Goal: Task Accomplishment & Management: Complete application form

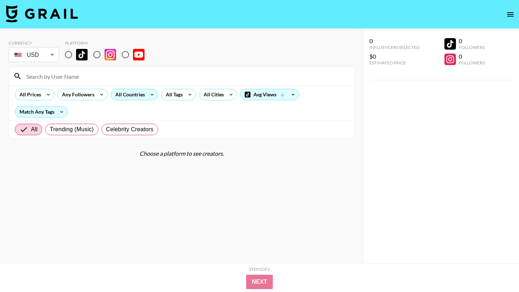
click at [147, 93] on icon at bounding box center [152, 94] width 12 height 11
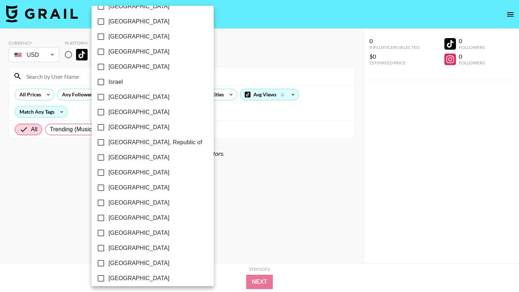
scroll to position [547, 0]
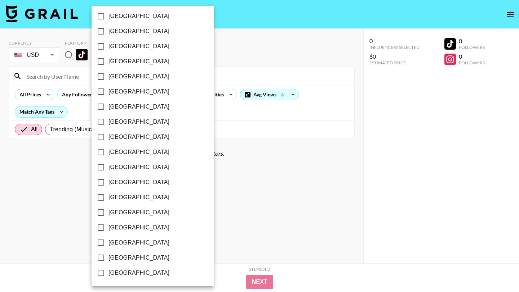
click at [113, 156] on span "Sweden" at bounding box center [138, 152] width 61 height 9
click at [108, 156] on input "Sweden" at bounding box center [100, 152] width 15 height 15
checkbox input "true"
click at [213, 237] on div at bounding box center [259, 146] width 519 height 292
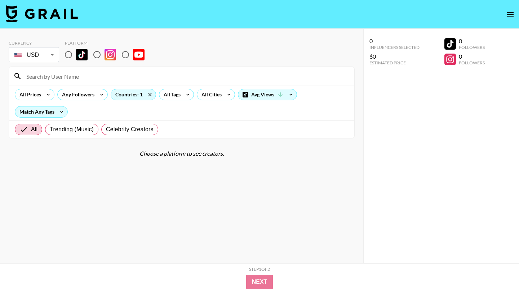
click at [71, 57] on input "radio" at bounding box center [68, 54] width 15 height 15
radio input "true"
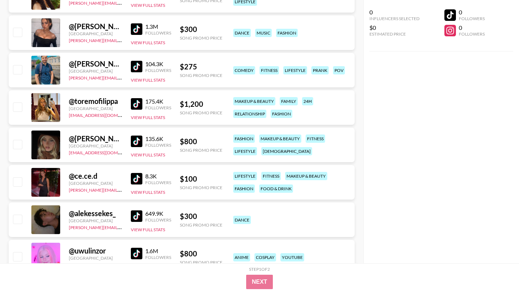
scroll to position [355, 0]
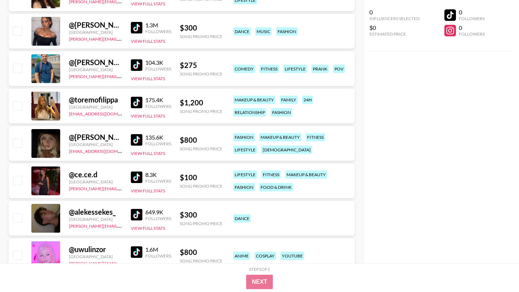
click at [45, 217] on div at bounding box center [45, 218] width 29 height 29
click at [46, 215] on div at bounding box center [45, 218] width 29 height 29
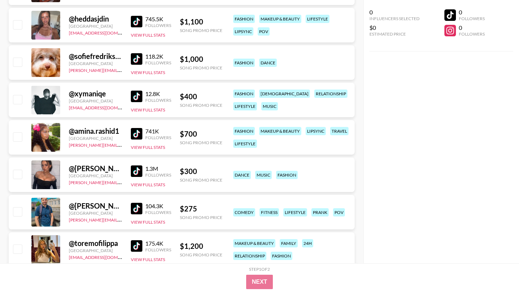
scroll to position [248, 0]
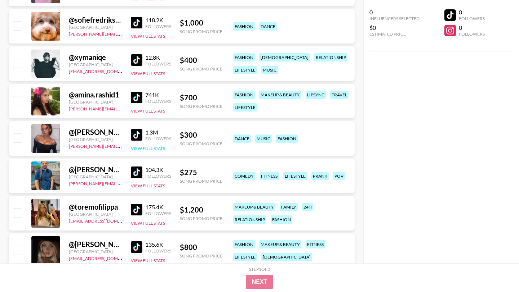
click at [149, 148] on button "View Full Stats" at bounding box center [148, 148] width 34 height 5
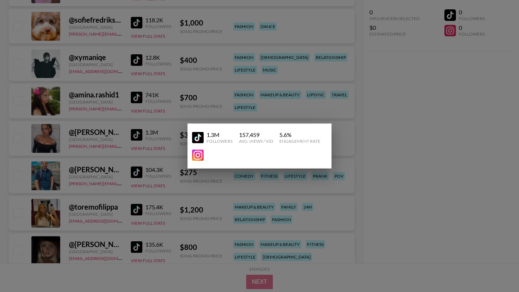
click at [197, 134] on img at bounding box center [198, 138] width 12 height 12
click at [179, 61] on div at bounding box center [259, 146] width 519 height 292
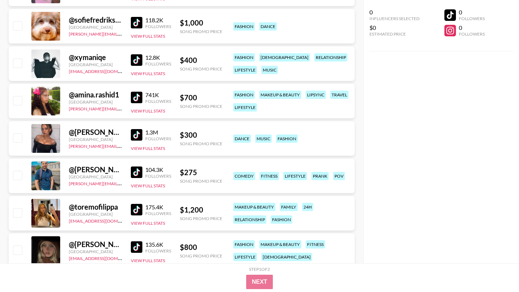
click at [136, 171] on img at bounding box center [137, 173] width 12 height 12
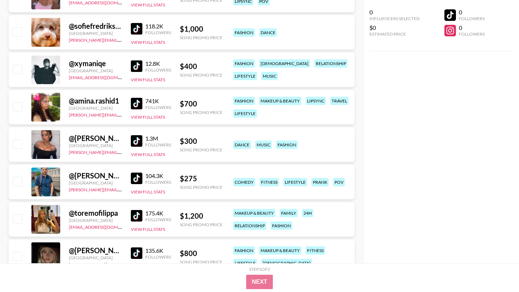
scroll to position [239, 0]
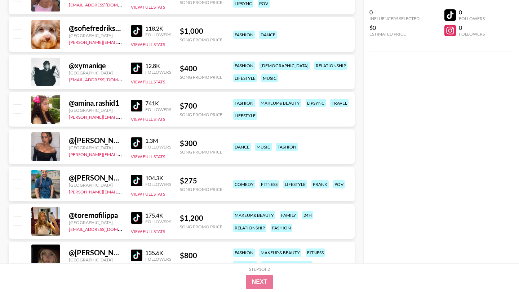
click at [133, 71] on img at bounding box center [137, 69] width 12 height 12
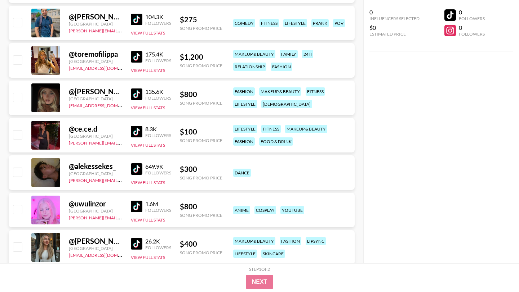
scroll to position [412, 0]
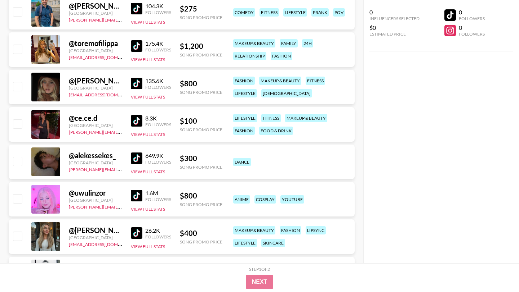
click at [138, 156] on img at bounding box center [137, 159] width 12 height 12
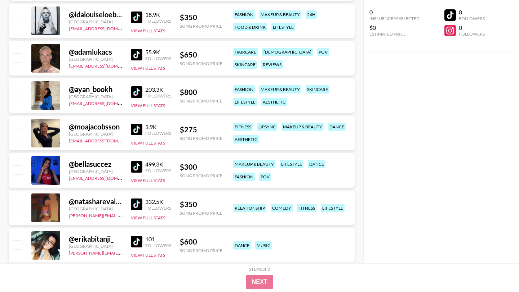
scroll to position [685, 0]
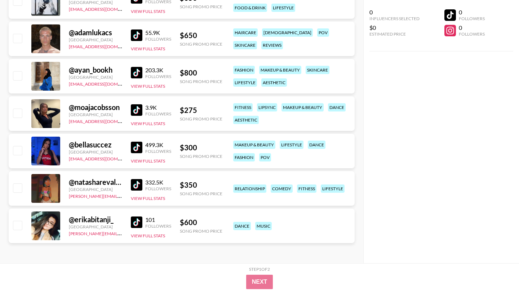
click at [142, 185] on img at bounding box center [137, 185] width 12 height 12
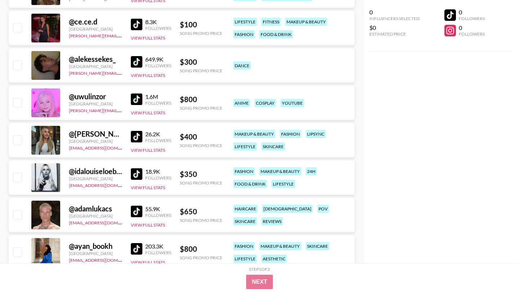
scroll to position [507, 0]
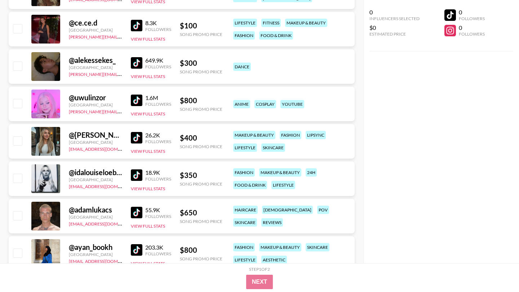
click at [19, 67] on input "checkbox" at bounding box center [17, 66] width 9 height 9
checkbox input "true"
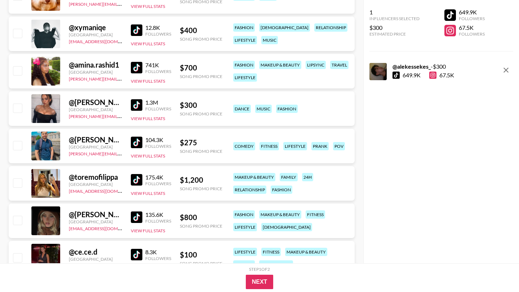
scroll to position [270, 0]
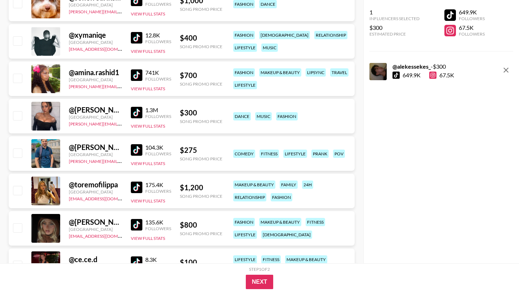
click at [22, 115] on input "checkbox" at bounding box center [17, 115] width 9 height 9
checkbox input "true"
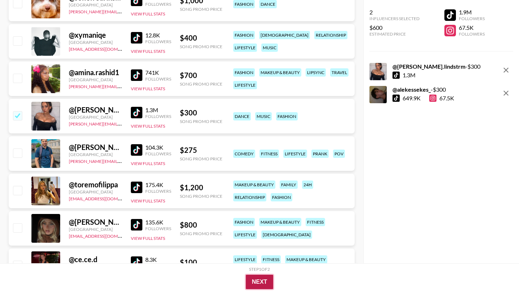
click at [257, 284] on button "Next" at bounding box center [260, 282] width 28 height 14
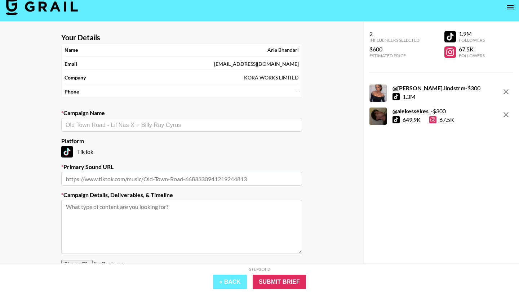
scroll to position [0, 0]
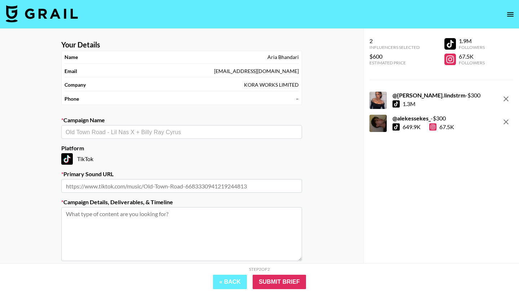
click at [277, 127] on div "​" at bounding box center [181, 132] width 241 height 14
click at [138, 129] on input "text" at bounding box center [182, 132] width 232 height 8
type input "H"
click at [169, 148] on li "Add New Campaign: "Tate McRae - Tit For Tat"" at bounding box center [181, 148] width 241 height 12
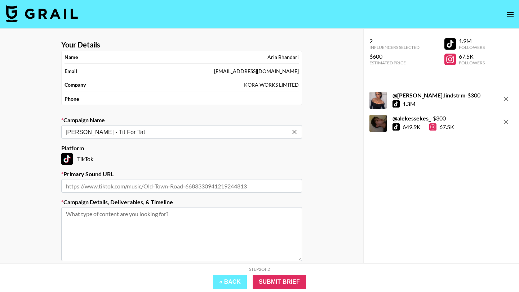
type input "Tate McRae - Tit For Tat"
click at [156, 187] on input "text" at bounding box center [181, 186] width 241 height 14
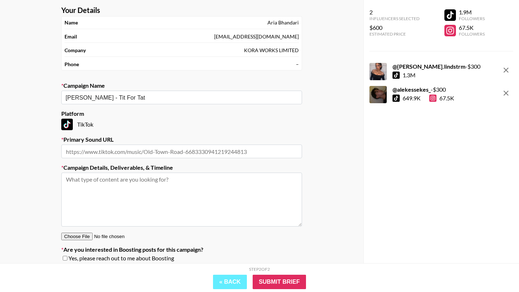
scroll to position [37, 0]
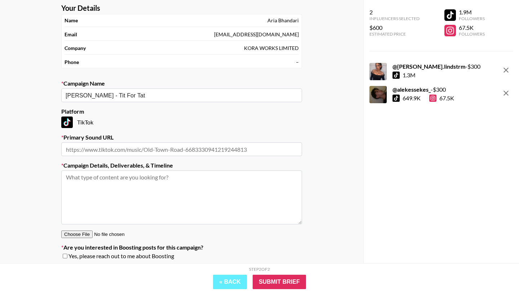
click at [163, 147] on input "text" at bounding box center [181, 150] width 241 height 14
click at [109, 188] on textarea at bounding box center [181, 198] width 241 height 54
paste textarea "Hope you're well! We are currently working on promoting Tate McRae's new single…"
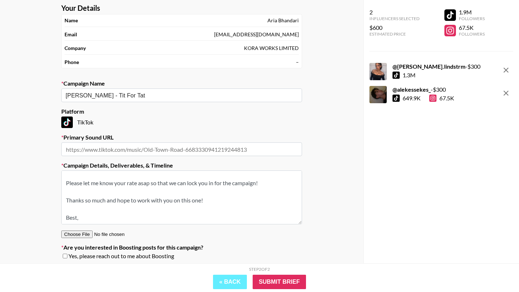
scroll to position [262, 0]
drag, startPoint x: 93, startPoint y: 212, endPoint x: 58, endPoint y: 210, distance: 35.0
click at [58, 211] on section "Your Details Name Aria Bhandari Email aria@kora.works Company KORA WORKS LIMITE…" at bounding box center [181, 135] width 252 height 274
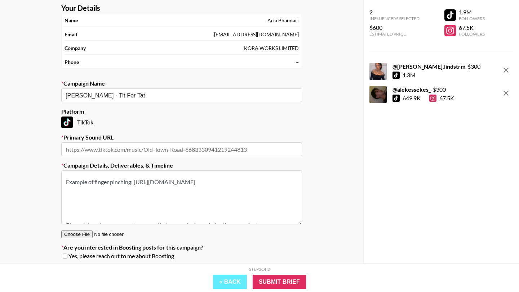
scroll to position [192, 0]
click at [108, 214] on textarea "Hope you're well! We are currently working on promoting Tate McRae's new single…" at bounding box center [181, 198] width 241 height 54
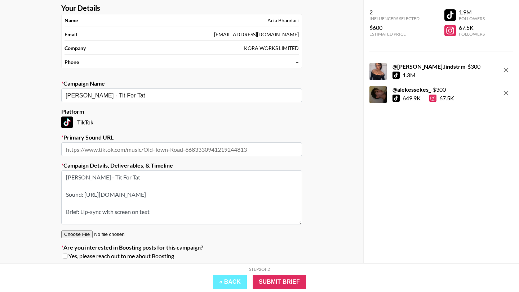
scroll to position [105, 0]
drag, startPoint x: 221, startPoint y: 194, endPoint x: 85, endPoint y: 194, distance: 136.8
click at [84, 194] on textarea "Hope you're well! We are currently working on promoting Tate McRae's new single…" at bounding box center [181, 198] width 241 height 54
type textarea "Hope you're well! We are currently working on promoting Tate McRae's new single…"
click at [95, 152] on input "text" at bounding box center [181, 150] width 241 height 14
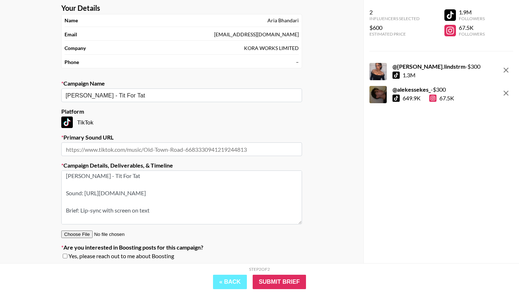
paste input "https://vm.tiktok.com/ZNHWSXCQmp17T-ocBtG/"
type input "https://vm.tiktok.com/ZNHWSXCQmp17T-ocBtG/"
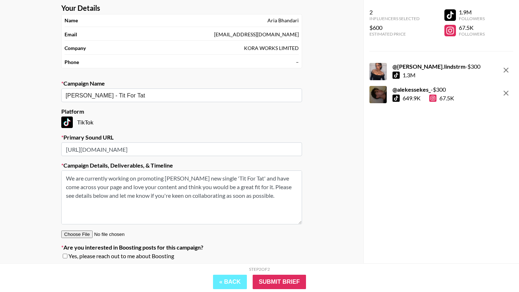
drag, startPoint x: 157, startPoint y: 180, endPoint x: 59, endPoint y: 172, distance: 97.9
click at [59, 172] on section "Your Details Name Aria Bhandari Email aria@kora.works Company KORA WORKS LIMITE…" at bounding box center [181, 135] width 252 height 274
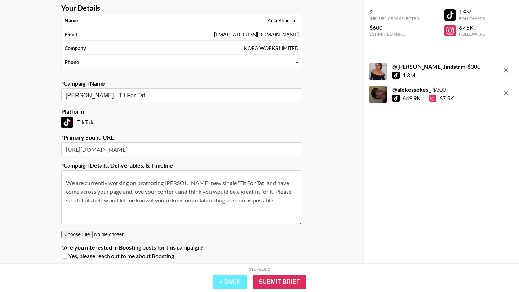
click at [151, 206] on textarea "Hope you're well! We are currently working on promoting Tate McRae's new single…" at bounding box center [181, 198] width 241 height 54
click at [275, 201] on textarea "Hope you're well! We are currently working on promoting Tate McRae's new single…" at bounding box center [181, 198] width 241 height 54
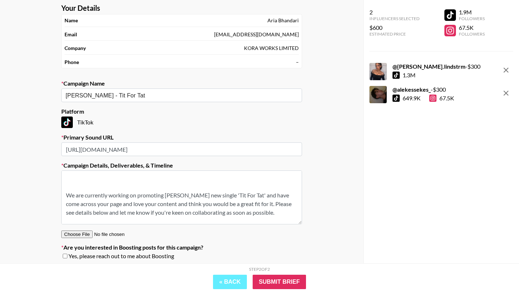
scroll to position [32, 0]
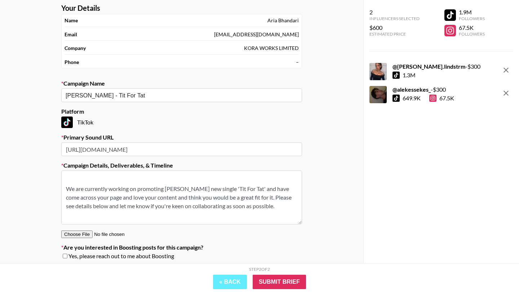
drag, startPoint x: 260, startPoint y: 197, endPoint x: 256, endPoint y: 189, distance: 9.3
click at [257, 189] on textarea "Hope you're well! We are currently working on promoting Tate McRae's new single…" at bounding box center [181, 198] width 241 height 54
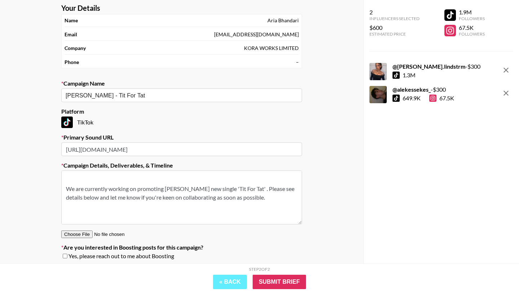
click at [65, 188] on textarea "Hope you're well! We are currently working on promoting Tate McRae's new single…" at bounding box center [181, 198] width 241 height 54
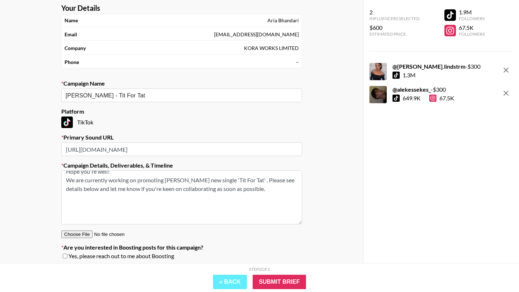
scroll to position [0, 0]
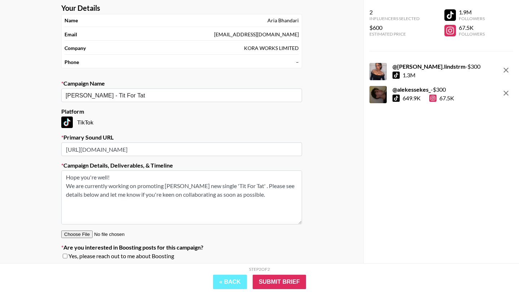
drag, startPoint x: 118, startPoint y: 180, endPoint x: 61, endPoint y: 180, distance: 57.3
click at [60, 180] on section "Your Details Name Aria Bhandari Email aria@kora.works Company KORA WORKS LIMITE…" at bounding box center [181, 135] width 252 height 274
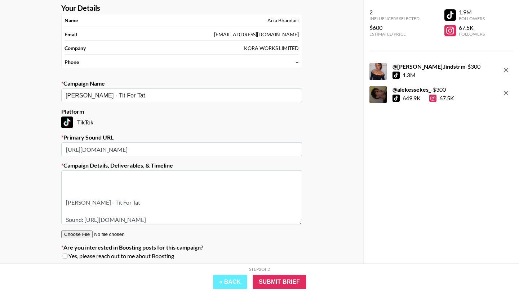
click at [85, 189] on textarea "We are currently working on promoting Tate McRae's new single 'Tit For Tat' . P…" at bounding box center [181, 198] width 241 height 54
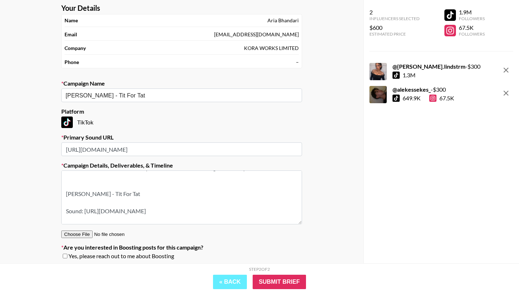
scroll to position [9, 0]
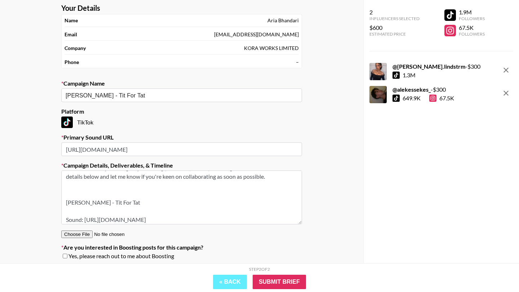
click at [81, 195] on textarea "We are currently working on promoting Tate McRae's new single 'Tit For Tat' . P…" at bounding box center [181, 198] width 241 height 54
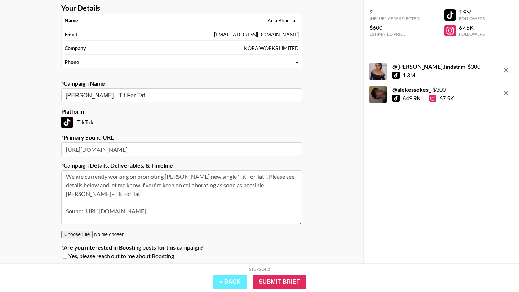
scroll to position [0, 0]
click at [273, 187] on textarea "We are currently working on promoting Tate McRae's new single 'Tit For Tat' . P…" at bounding box center [181, 198] width 241 height 54
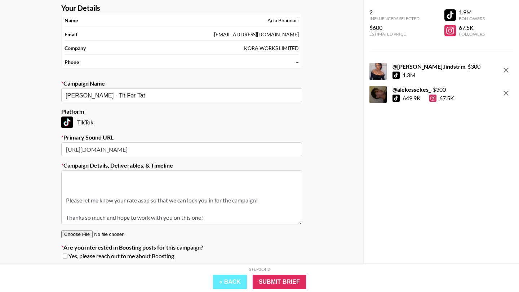
scroll to position [160, 0]
drag, startPoint x: 268, startPoint y: 190, endPoint x: 125, endPoint y: 192, distance: 143.0
click at [125, 192] on textarea "We are currently working on promoting Tate McRae's new single 'Tit For Tat' . P…" at bounding box center [181, 198] width 241 height 54
click at [129, 191] on textarea "We are currently working on promoting Tate McRae's new single 'Tit For Tat' . P…" at bounding box center [181, 198] width 241 height 54
drag, startPoint x: 208, startPoint y: 190, endPoint x: 200, endPoint y: 190, distance: 8.6
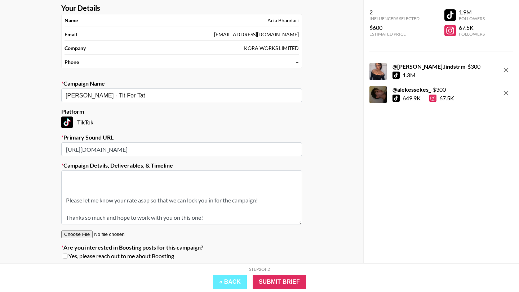
click at [200, 190] on textarea "We are currently working on promoting Tate McRae's new single 'Tit For Tat' . P…" at bounding box center [181, 198] width 241 height 54
drag, startPoint x: 138, startPoint y: 191, endPoint x: 97, endPoint y: 191, distance: 41.1
click at [97, 191] on textarea "We are currently working on promoting Tate McRae's new single 'Tit For Tat' . P…" at bounding box center [181, 198] width 241 height 54
drag, startPoint x: 215, startPoint y: 205, endPoint x: 107, endPoint y: 203, distance: 107.7
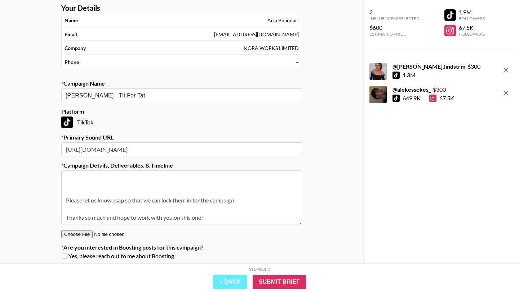
click at [107, 203] on textarea "We are currently working on promoting Tate McRae's new single 'Tit For Tat' . P…" at bounding box center [181, 198] width 241 height 54
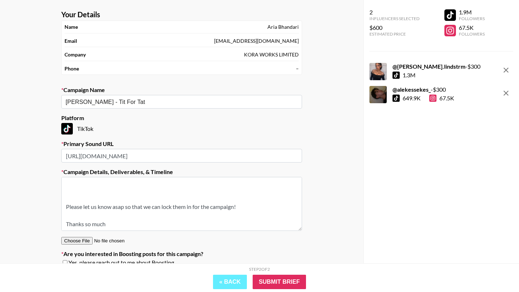
scroll to position [62, 0]
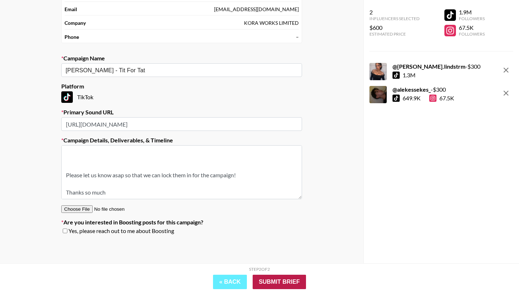
type textarea "We are currently working on promoting Tate McRae's new single 'Tit For Tat' . P…"
click at [281, 281] on input "Submit Brief" at bounding box center [278, 282] width 53 height 14
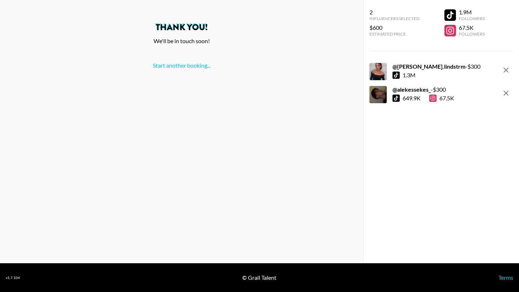
scroll to position [0, 0]
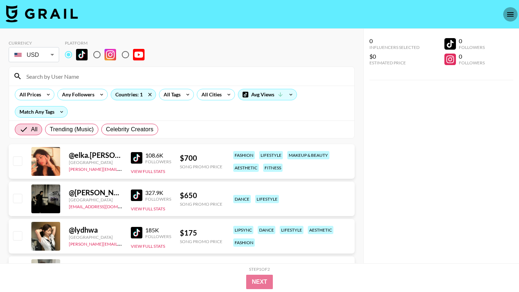
click at [508, 14] on icon "open drawer" at bounding box center [510, 14] width 9 height 9
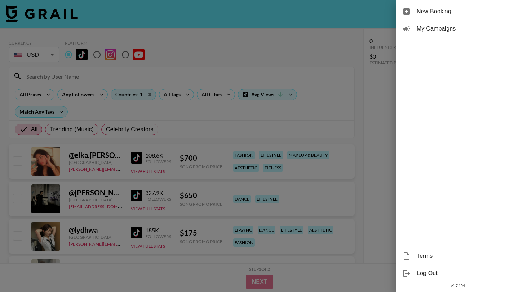
click at [345, 42] on div at bounding box center [259, 146] width 519 height 292
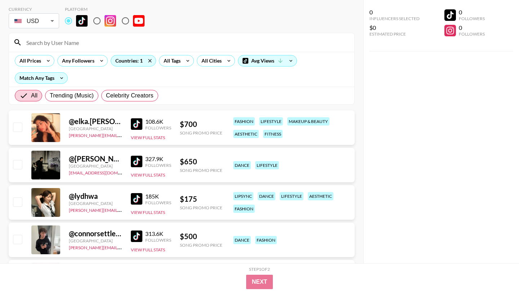
scroll to position [33, 0]
click at [141, 63] on div "Countries: 1" at bounding box center [133, 61] width 45 height 11
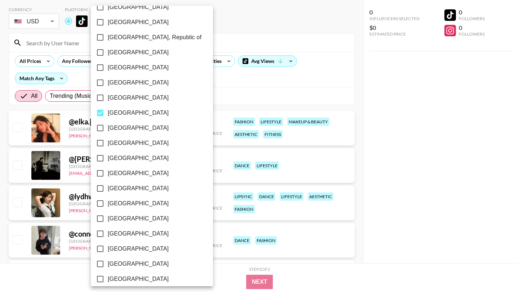
scroll to position [435, 0]
click at [101, 70] on input "New Zealand" at bounding box center [100, 68] width 15 height 15
checkbox input "false"
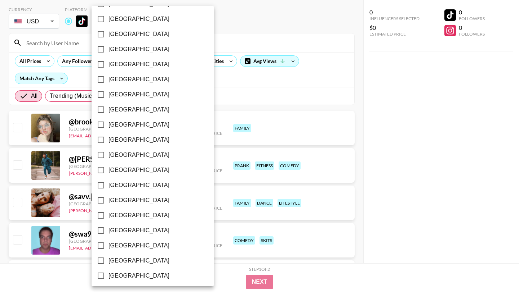
scroll to position [547, 0]
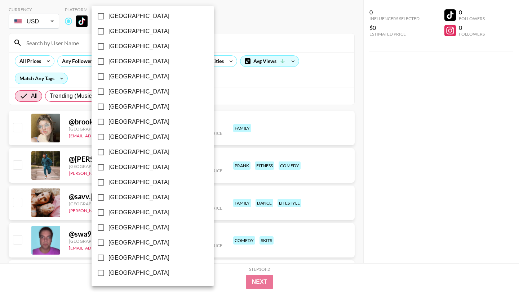
click at [120, 152] on span "Sweden" at bounding box center [138, 152] width 61 height 9
click at [108, 152] on input "Sweden" at bounding box center [100, 152] width 15 height 15
checkbox input "true"
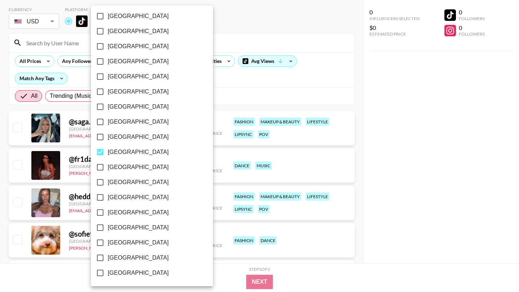
click at [218, 91] on div at bounding box center [259, 146] width 519 height 292
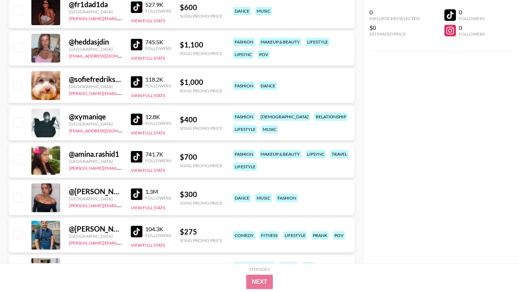
scroll to position [225, 0]
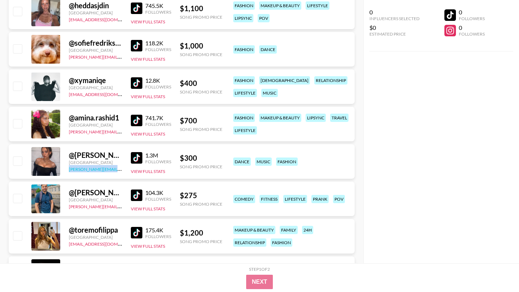
drag, startPoint x: 116, startPoint y: 170, endPoint x: 69, endPoint y: 171, distance: 47.2
click at [69, 171] on div "george@grail-talent.com" at bounding box center [95, 168] width 53 height 7
copy link "george@grail-talent.com"
click at [139, 157] on img at bounding box center [137, 158] width 12 height 12
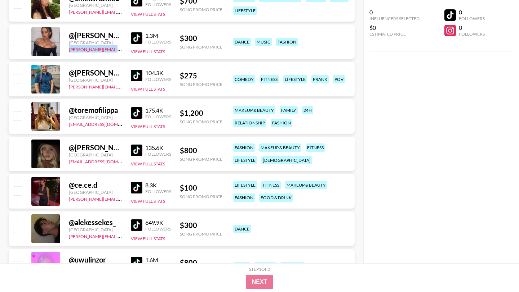
scroll to position [361, 0]
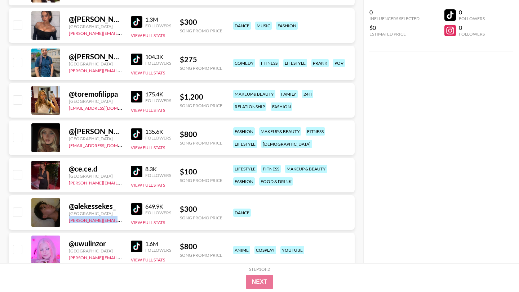
drag, startPoint x: 115, startPoint y: 221, endPoint x: 69, endPoint y: 223, distance: 45.4
click at [69, 223] on div "alexia@grail-talent.com" at bounding box center [95, 219] width 53 height 7
copy link "alexia@grail-talent.com"
drag, startPoint x: 116, startPoint y: 207, endPoint x: 68, endPoint y: 208, distance: 47.9
click at [68, 208] on div "@ alekessekes_ Sweden alexia@grail-talent.com 649.9K Followers View Full Stats …" at bounding box center [182, 213] width 346 height 35
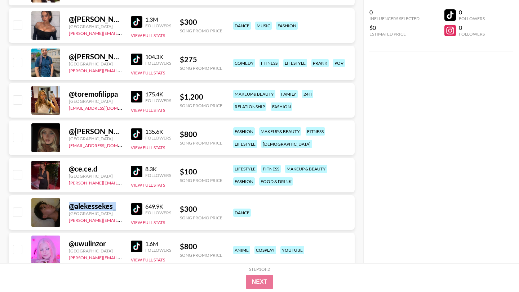
copy div "@ alekessekes_"
drag, startPoint x: 114, startPoint y: 221, endPoint x: 67, endPoint y: 223, distance: 47.2
click at [67, 223] on div "@ alekessekes_ Sweden alexia@grail-talent.com 649.9K Followers View Full Stats …" at bounding box center [182, 213] width 346 height 35
copy link "alexia@grail-talent.com"
